Goal: Check status: Check status

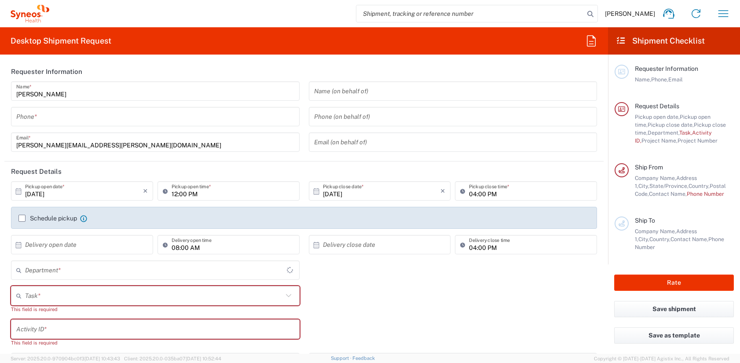
type input "[US_STATE]"
type input "[GEOGRAPHIC_DATA]"
type input "4510"
type input "Syneos Health, LLC-[GEOGRAPHIC_DATA] [GEOGRAPHIC_DATA] [GEOGRAPHIC_DATA]"
click at [724, 16] on icon "button" at bounding box center [723, 14] width 14 height 14
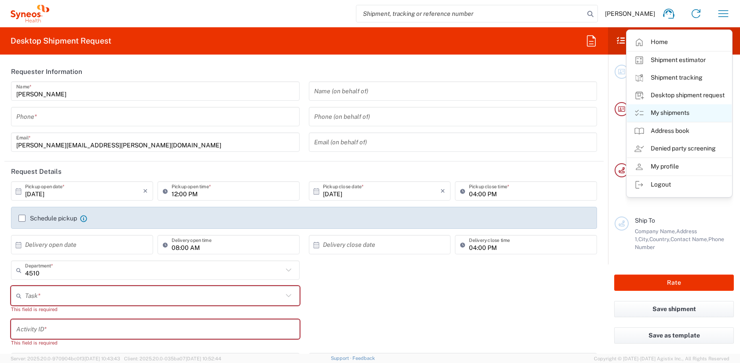
click at [672, 111] on link "My shipments" at bounding box center [679, 113] width 105 height 18
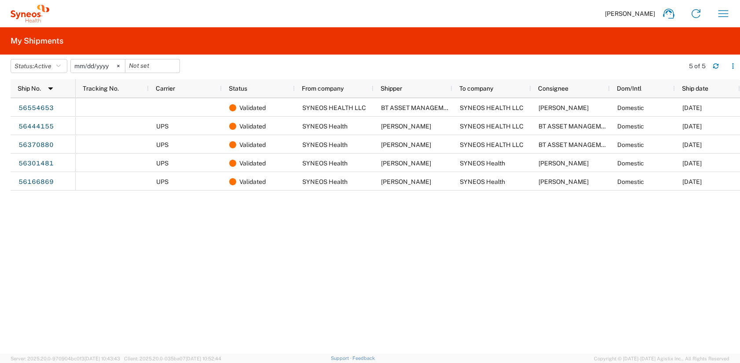
drag, startPoint x: 120, startPoint y: 66, endPoint x: 106, endPoint y: 66, distance: 14.5
click at [120, 66] on icon at bounding box center [118, 66] width 3 height 3
click at [61, 65] on icon "button" at bounding box center [58, 66] width 4 height 6
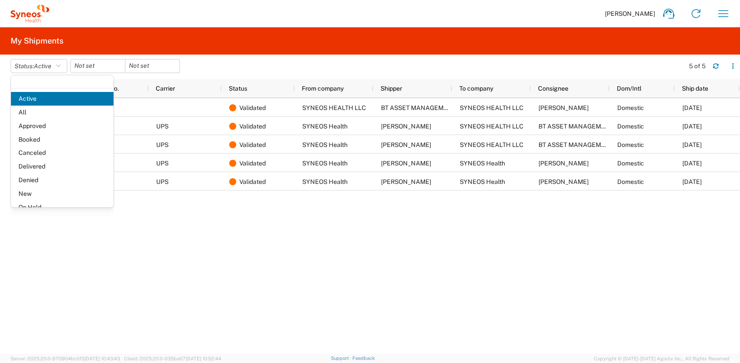
click at [54, 118] on span "All" at bounding box center [62, 113] width 102 height 14
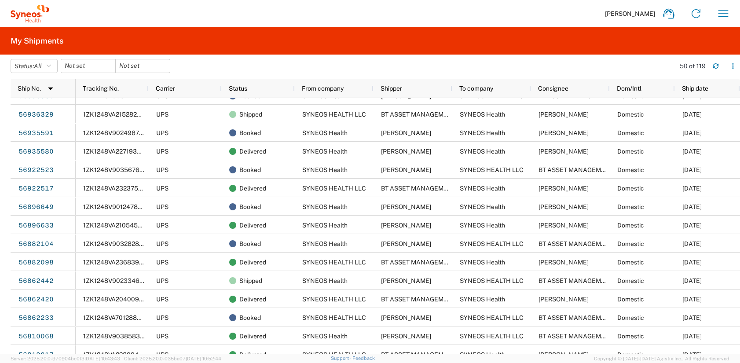
scroll to position [192, 0]
